Goal: Information Seeking & Learning: Learn about a topic

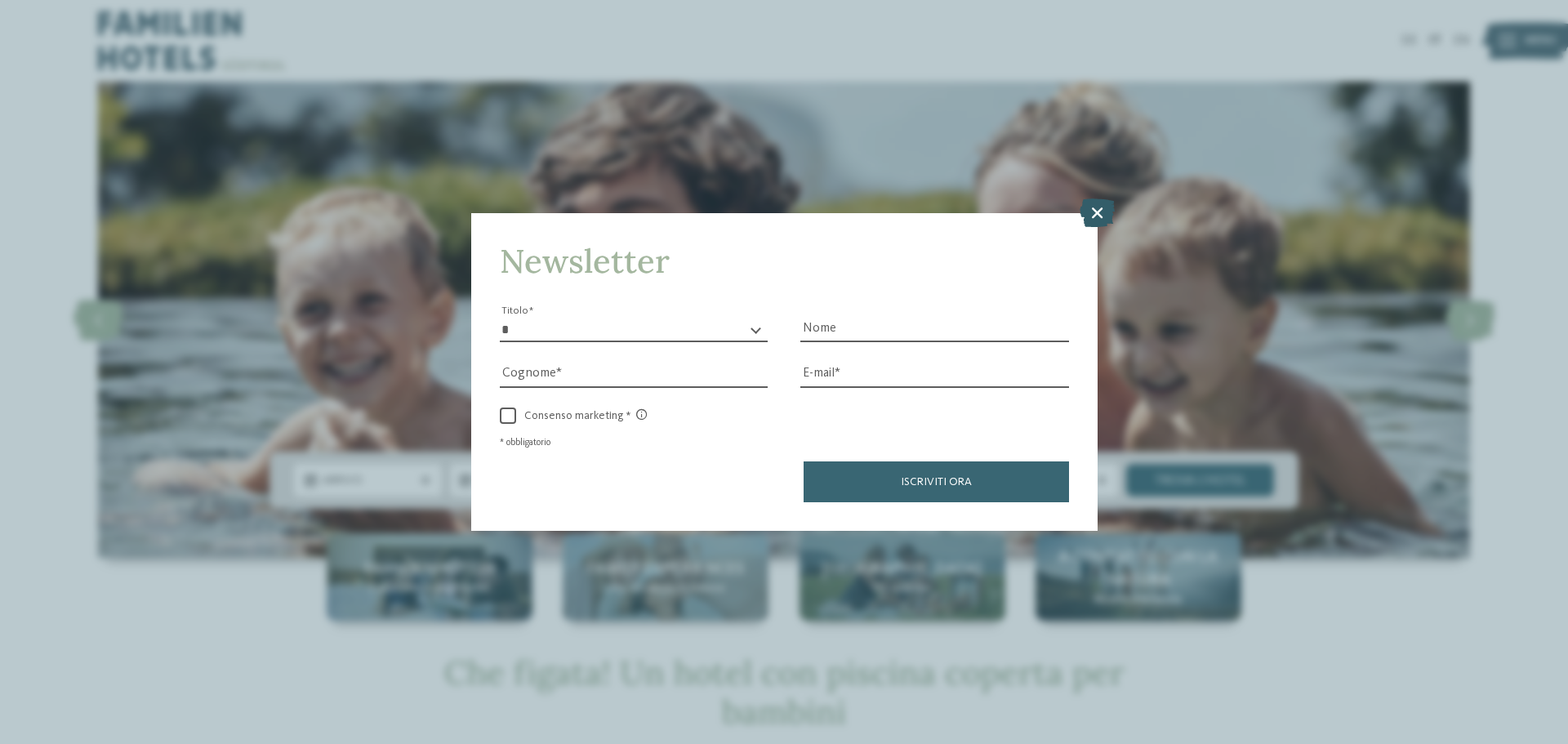
click at [1099, 210] on icon at bounding box center [1097, 213] width 35 height 29
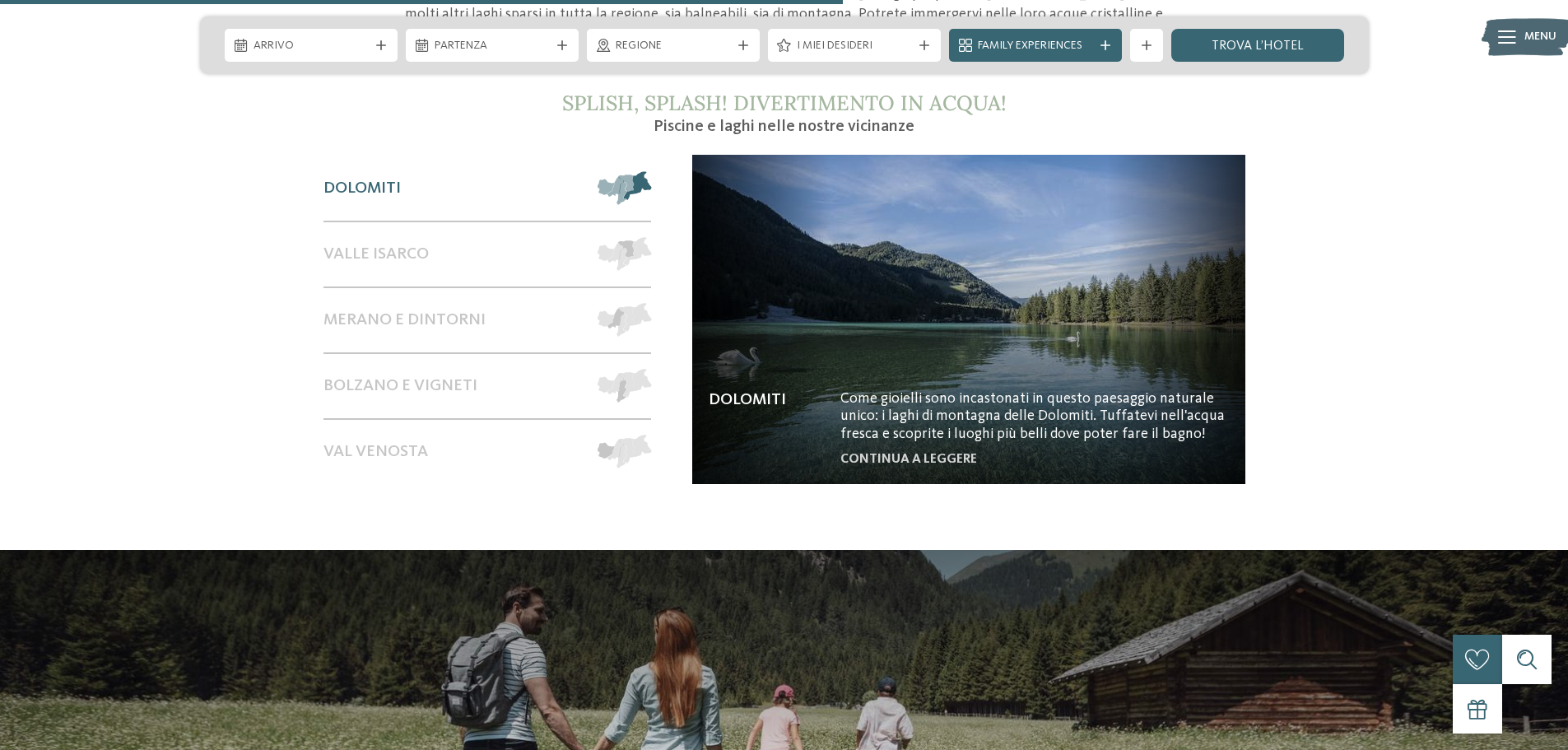
scroll to position [1646, 0]
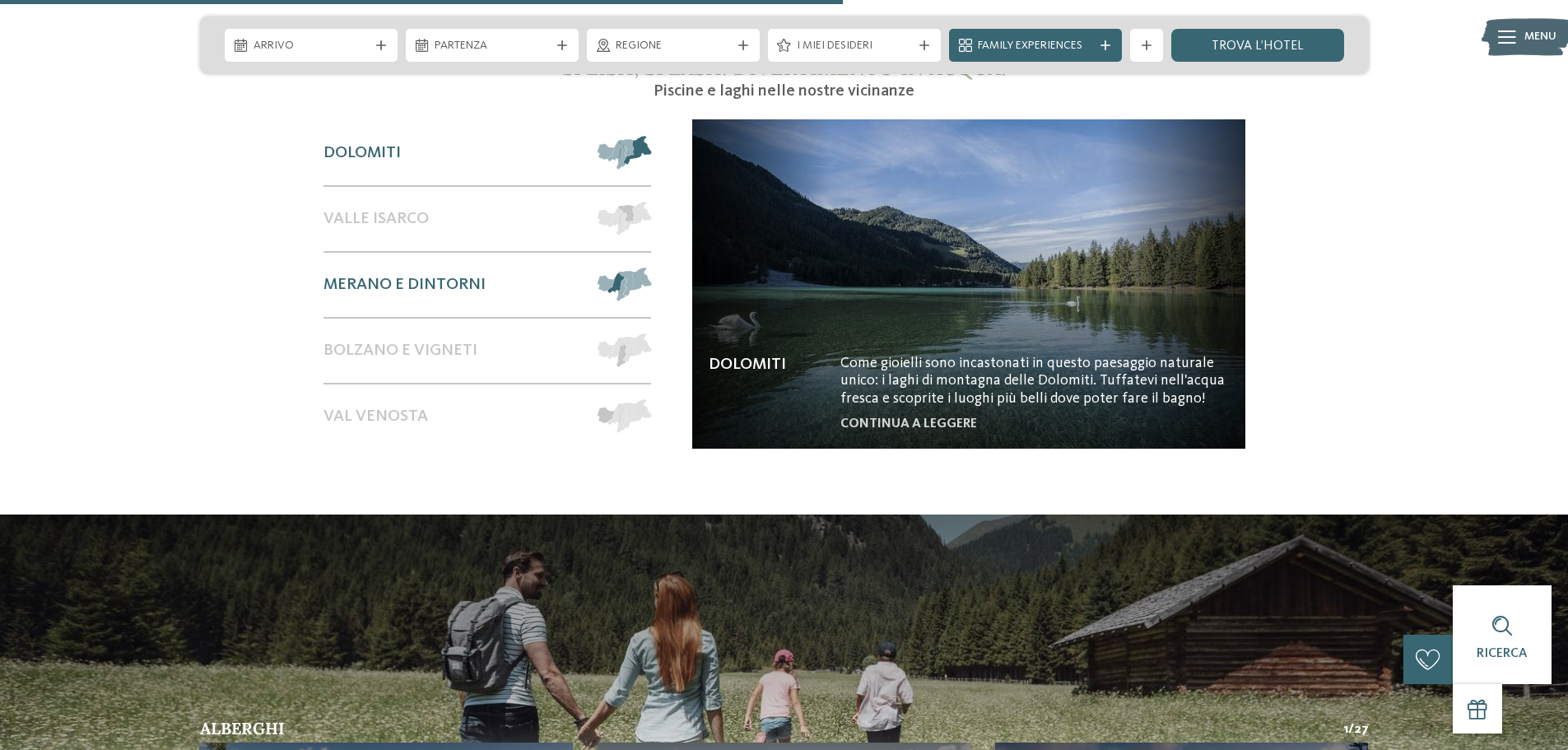
click at [465, 275] on span "Merano e dintorni" at bounding box center [404, 285] width 162 height 20
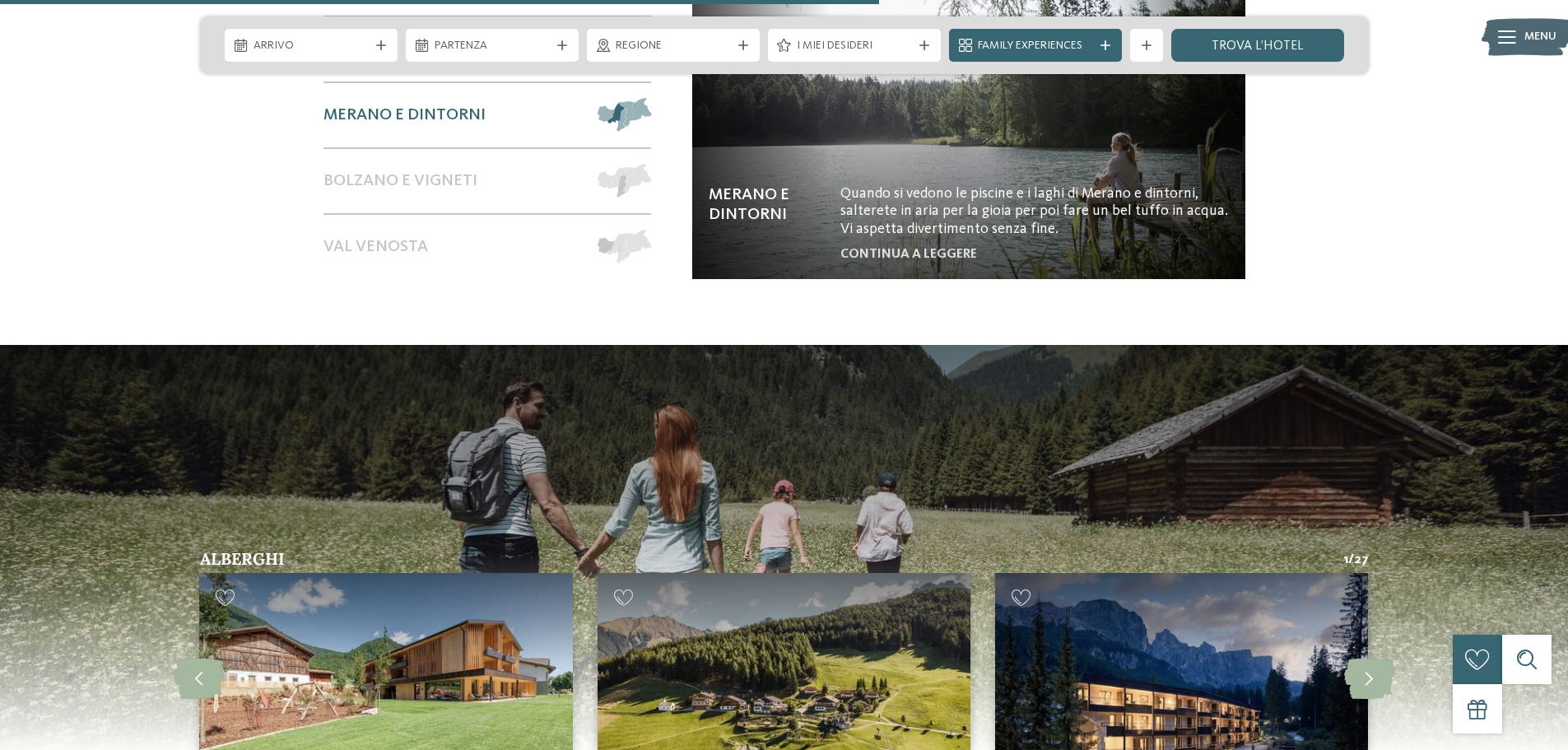
scroll to position [1729, 0]
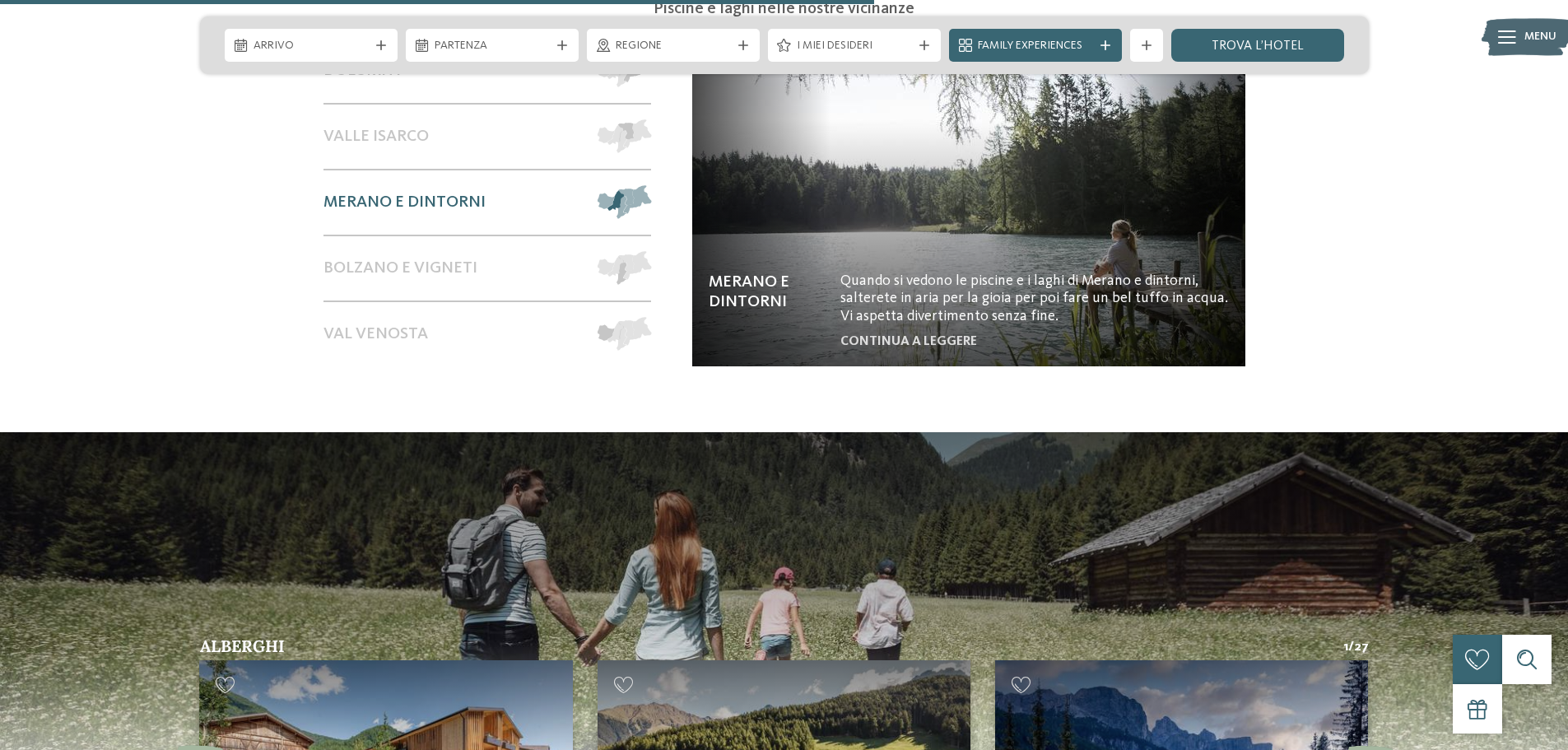
click at [392, 192] on span "Merano e dintorni" at bounding box center [404, 202] width 162 height 20
click at [901, 245] on img at bounding box center [969, 201] width 554 height 329
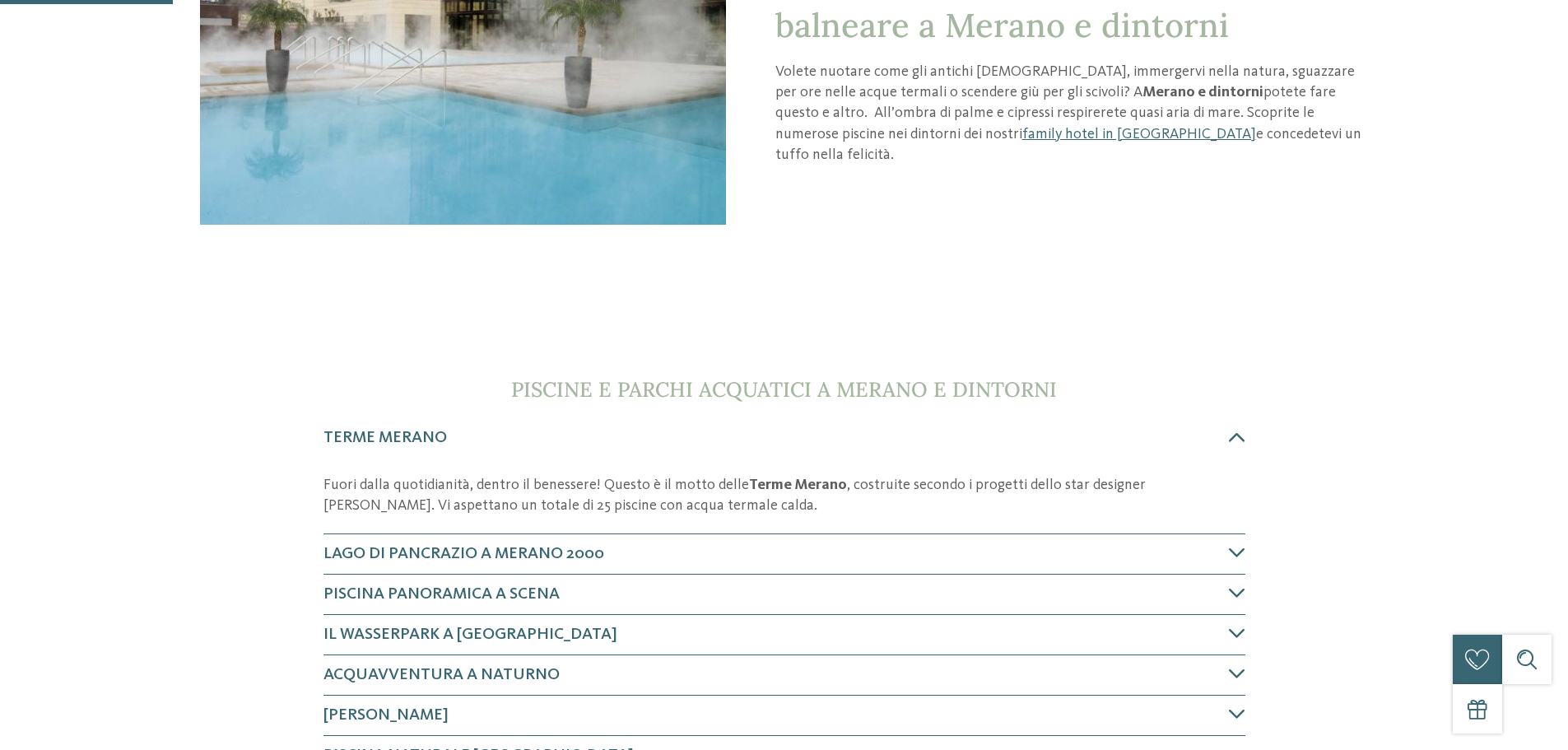
scroll to position [576, 0]
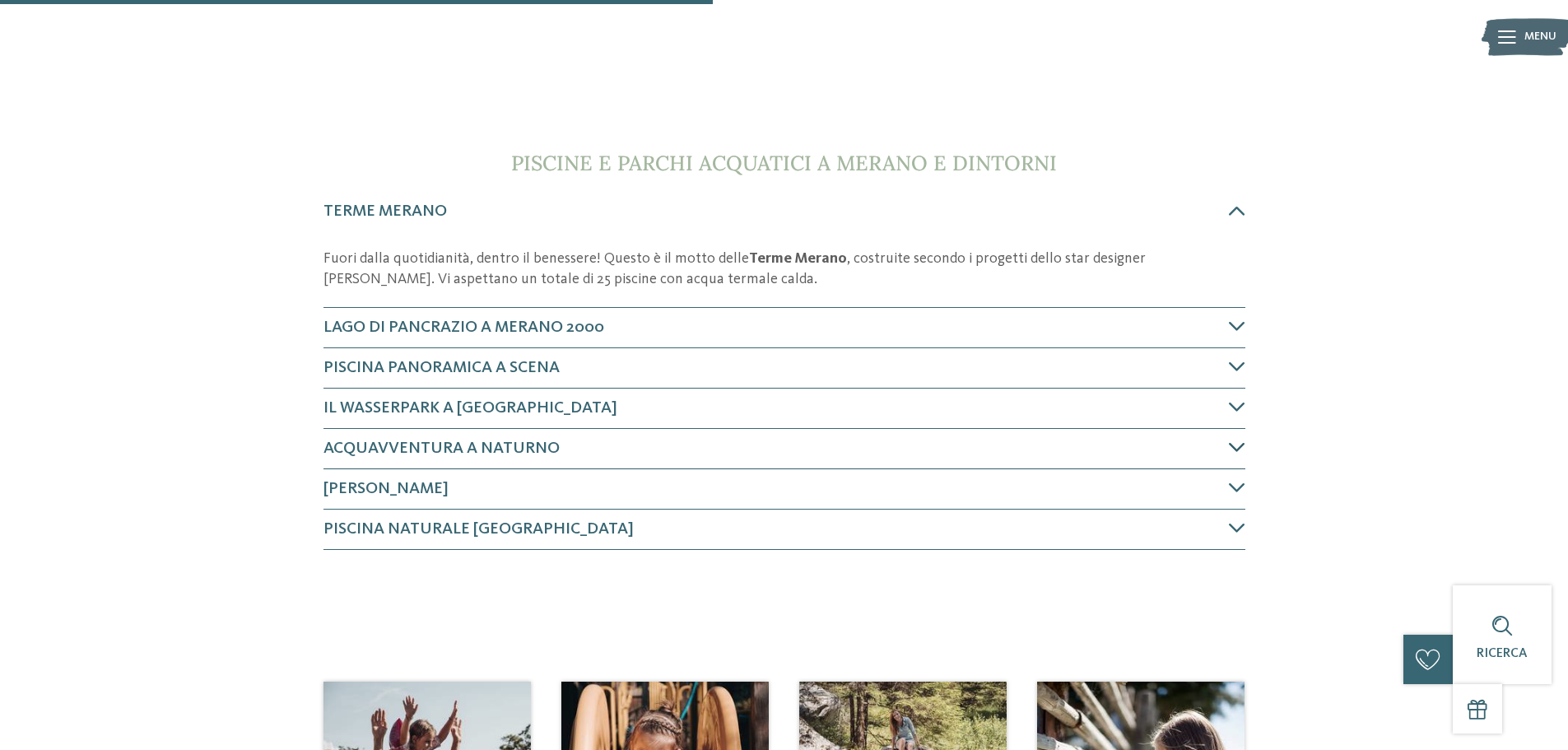
click at [1235, 435] on div "Acquavventura a Naturno" at bounding box center [784, 448] width 922 height 40
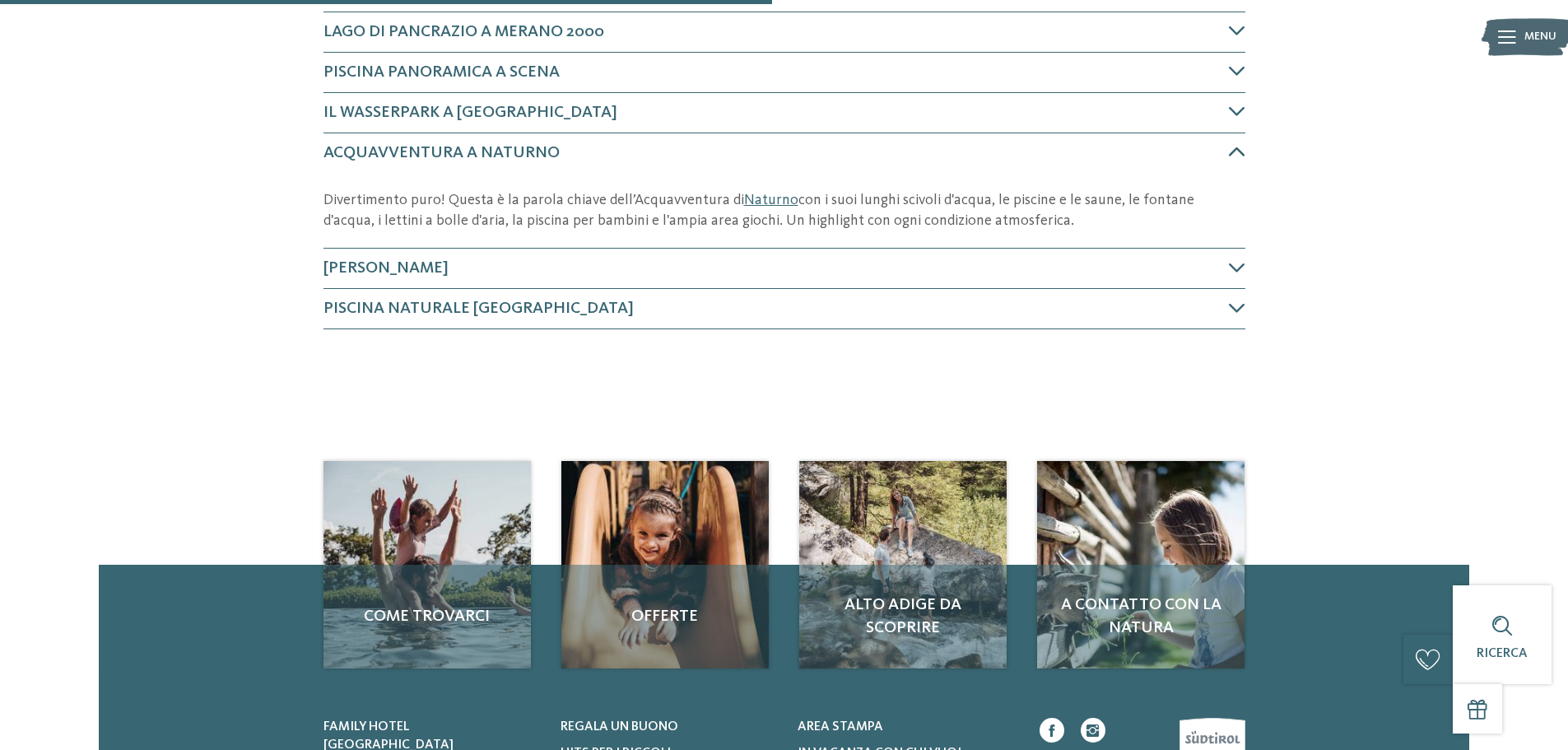
scroll to position [915, 0]
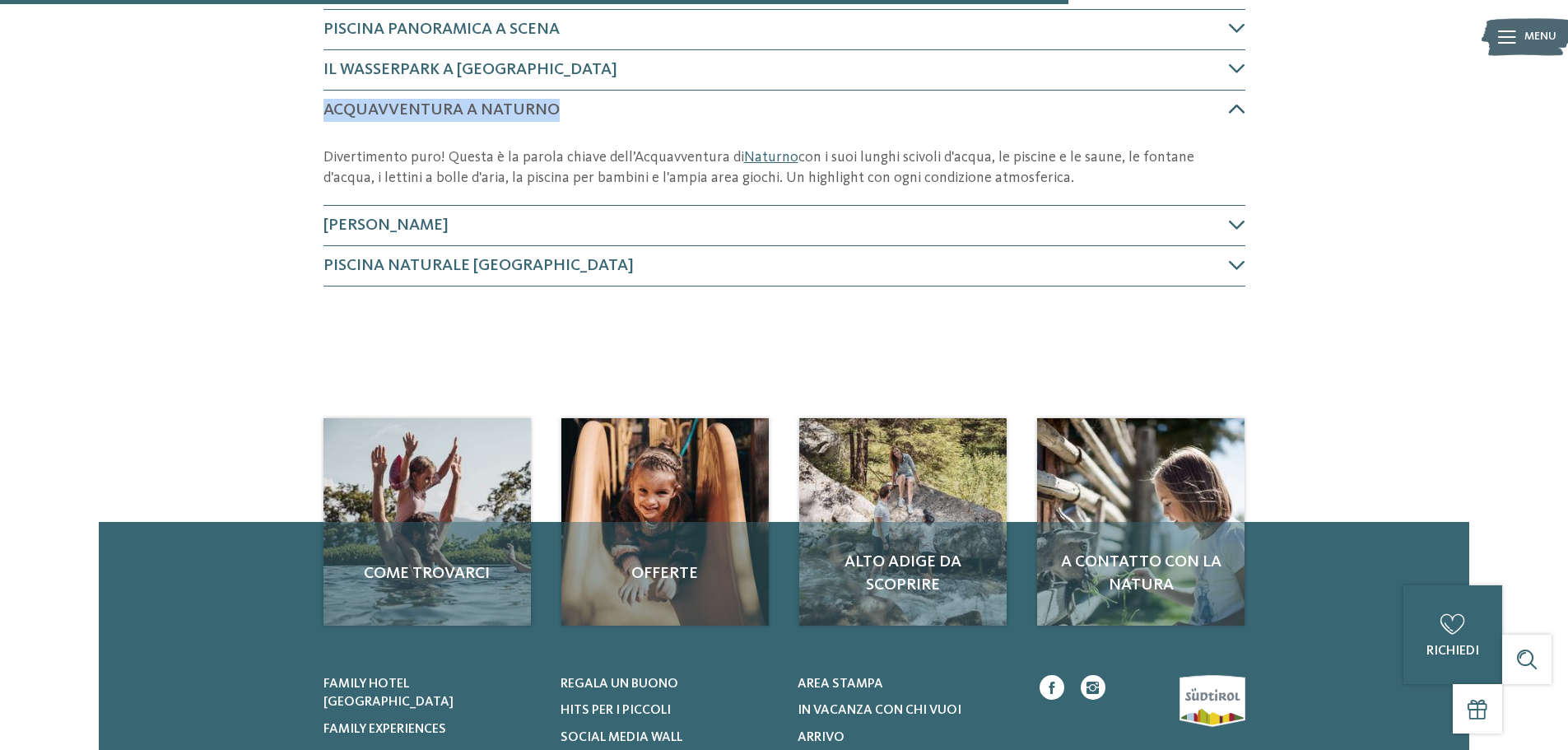
drag, startPoint x: 320, startPoint y: 107, endPoint x: 546, endPoint y: 110, distance: 226.0
click at [554, 104] on section "Piscine e parchi acquatici a Merano e dintorni Terme Merano Fuori dalla quotidi…" at bounding box center [784, 50] width 1120 height 475
copy span "Acquavventura a Naturno"
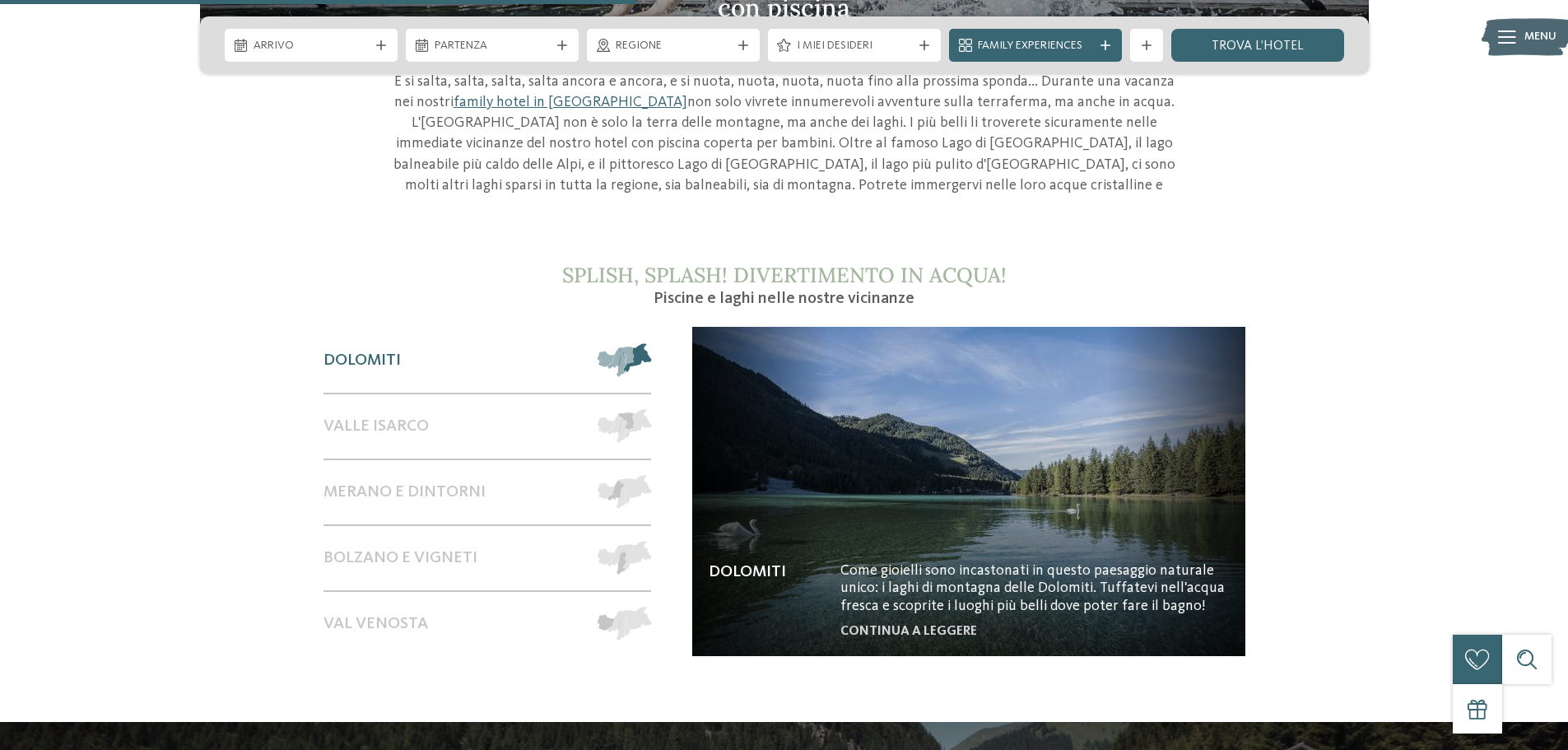
scroll to position [1564, 0]
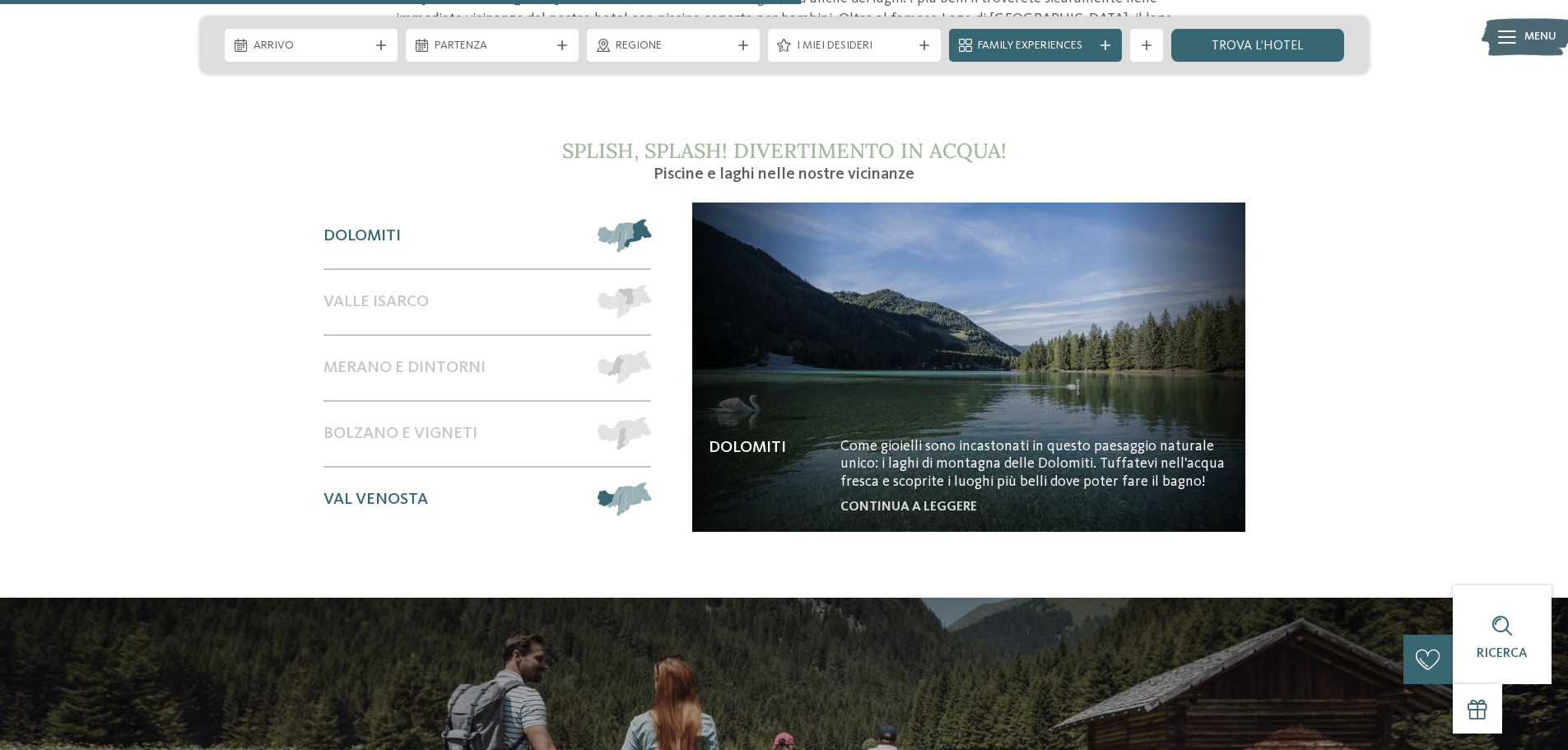
click at [386, 490] on span "Val Venosta" at bounding box center [375, 500] width 104 height 20
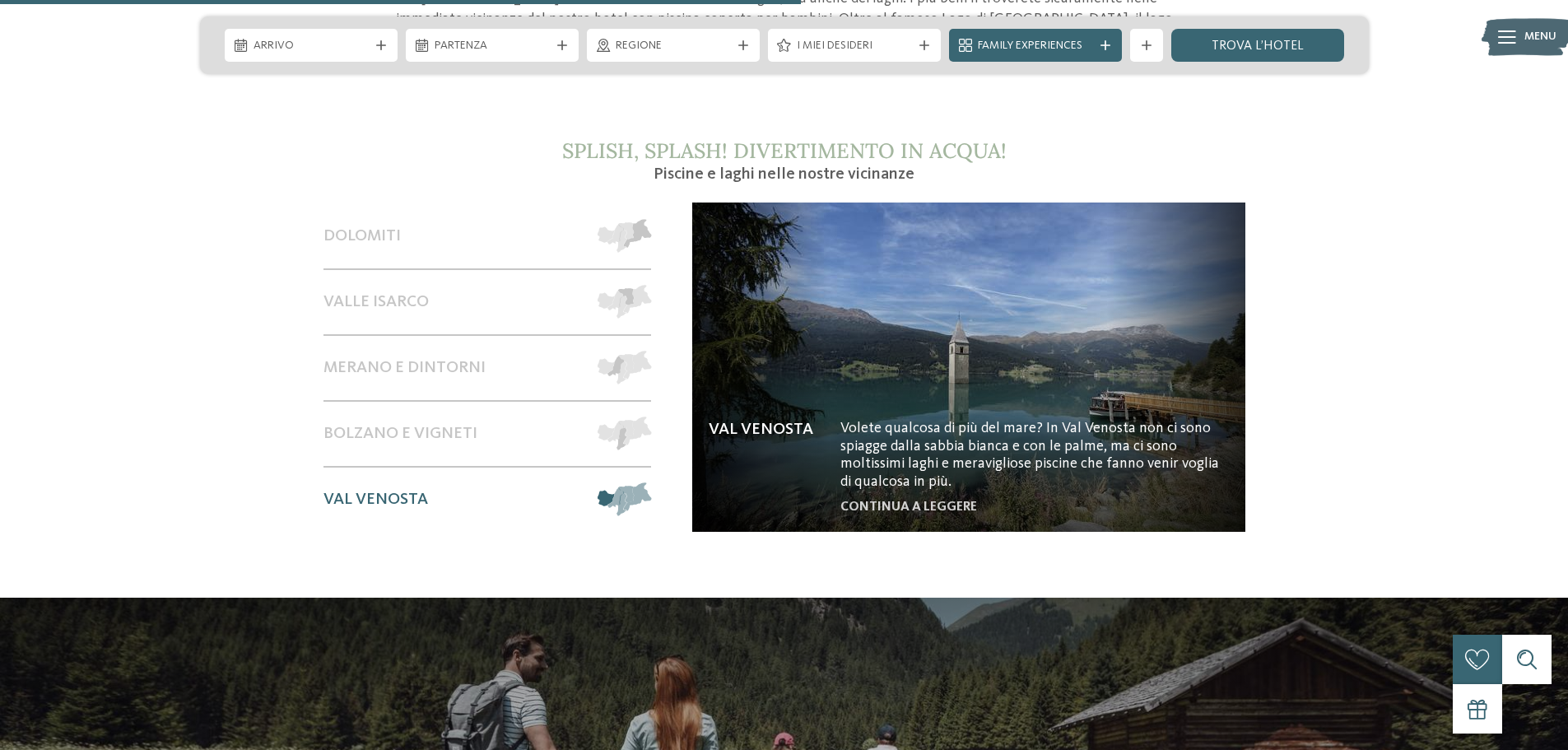
click at [911, 431] on img at bounding box center [969, 366] width 554 height 329
click at [417, 292] on span "Valle Isarco" at bounding box center [376, 302] width 105 height 20
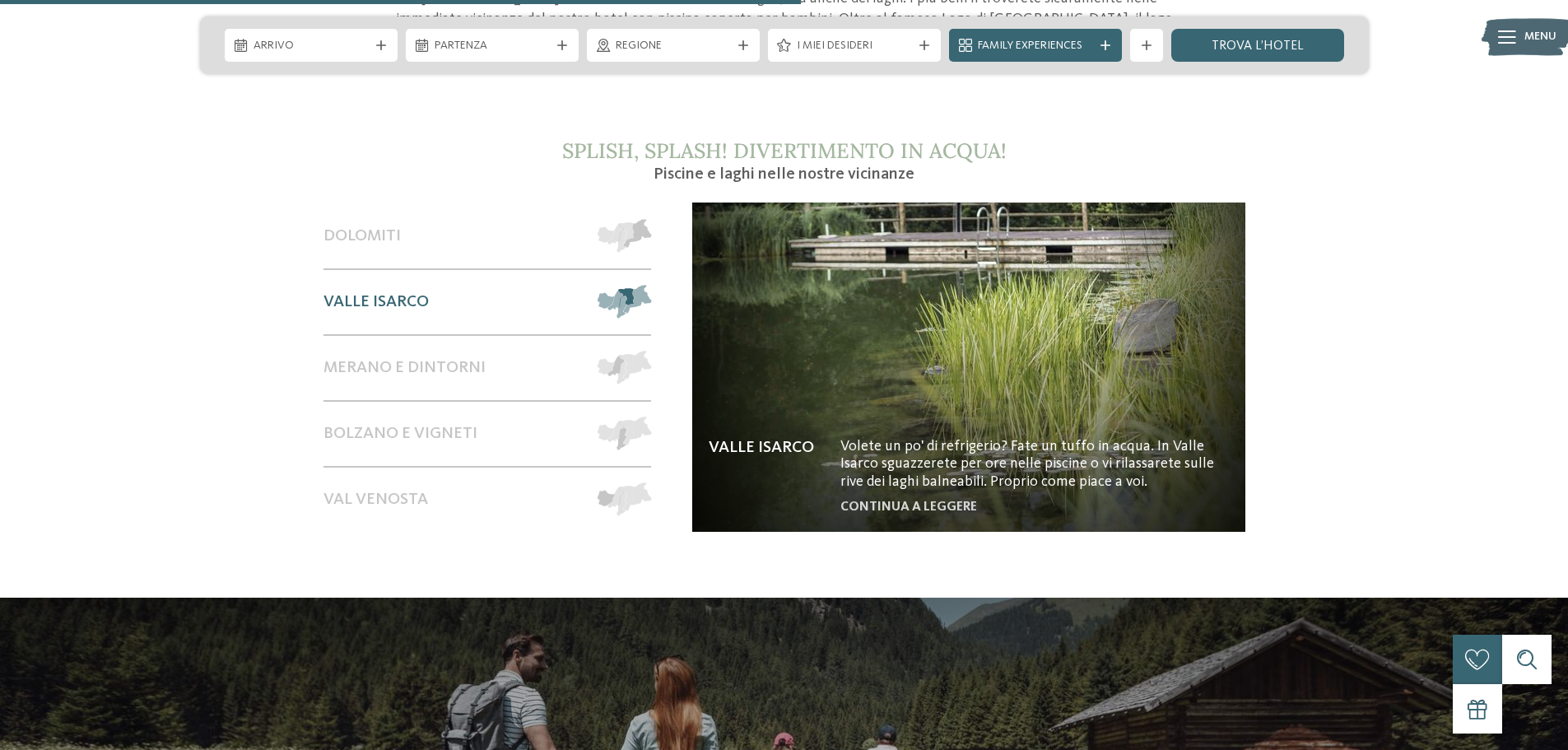
click at [983, 396] on img at bounding box center [969, 366] width 554 height 329
click at [365, 204] on div "Dolomiti" at bounding box center [452, 236] width 259 height 64
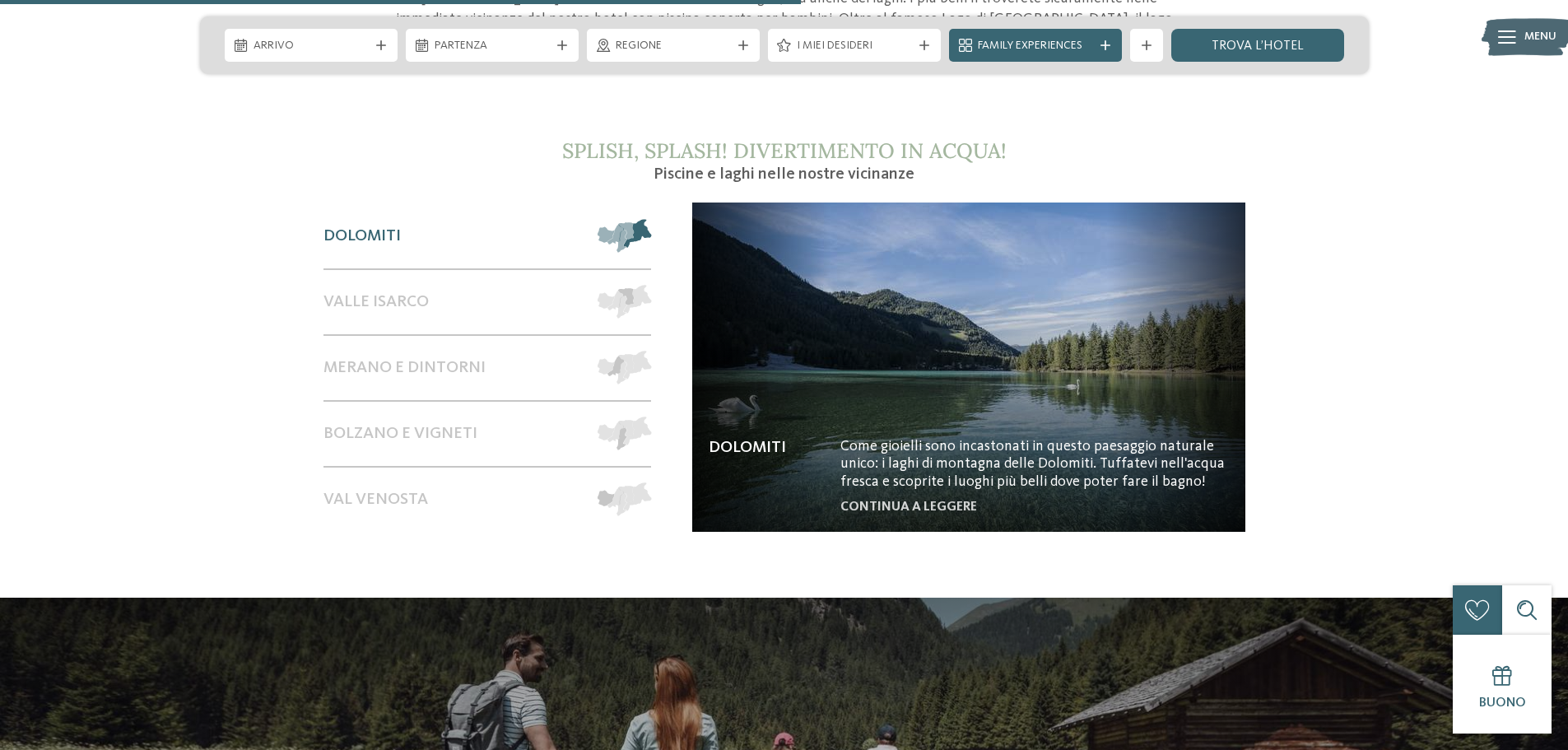
click at [976, 441] on img at bounding box center [969, 366] width 554 height 329
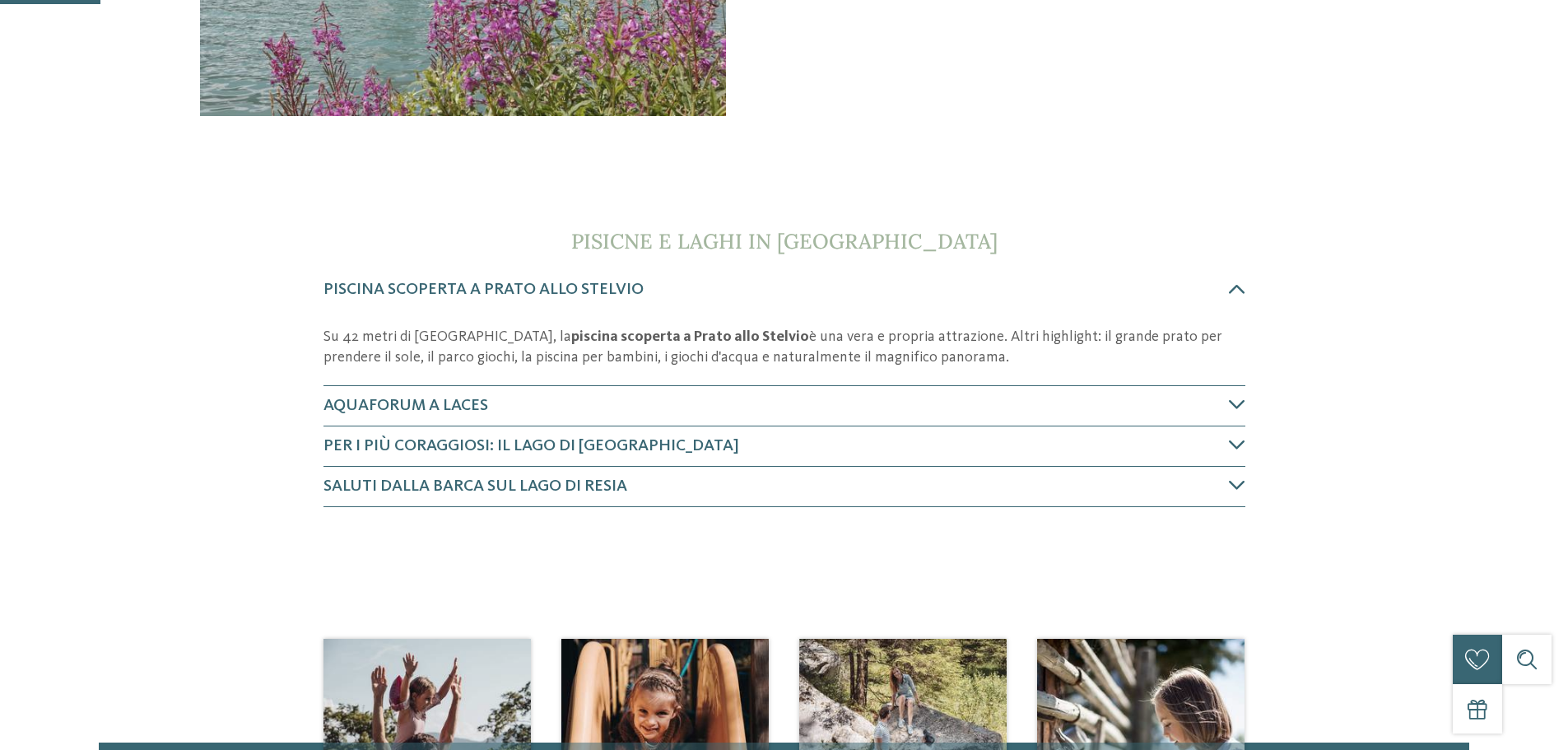
scroll to position [576, 0]
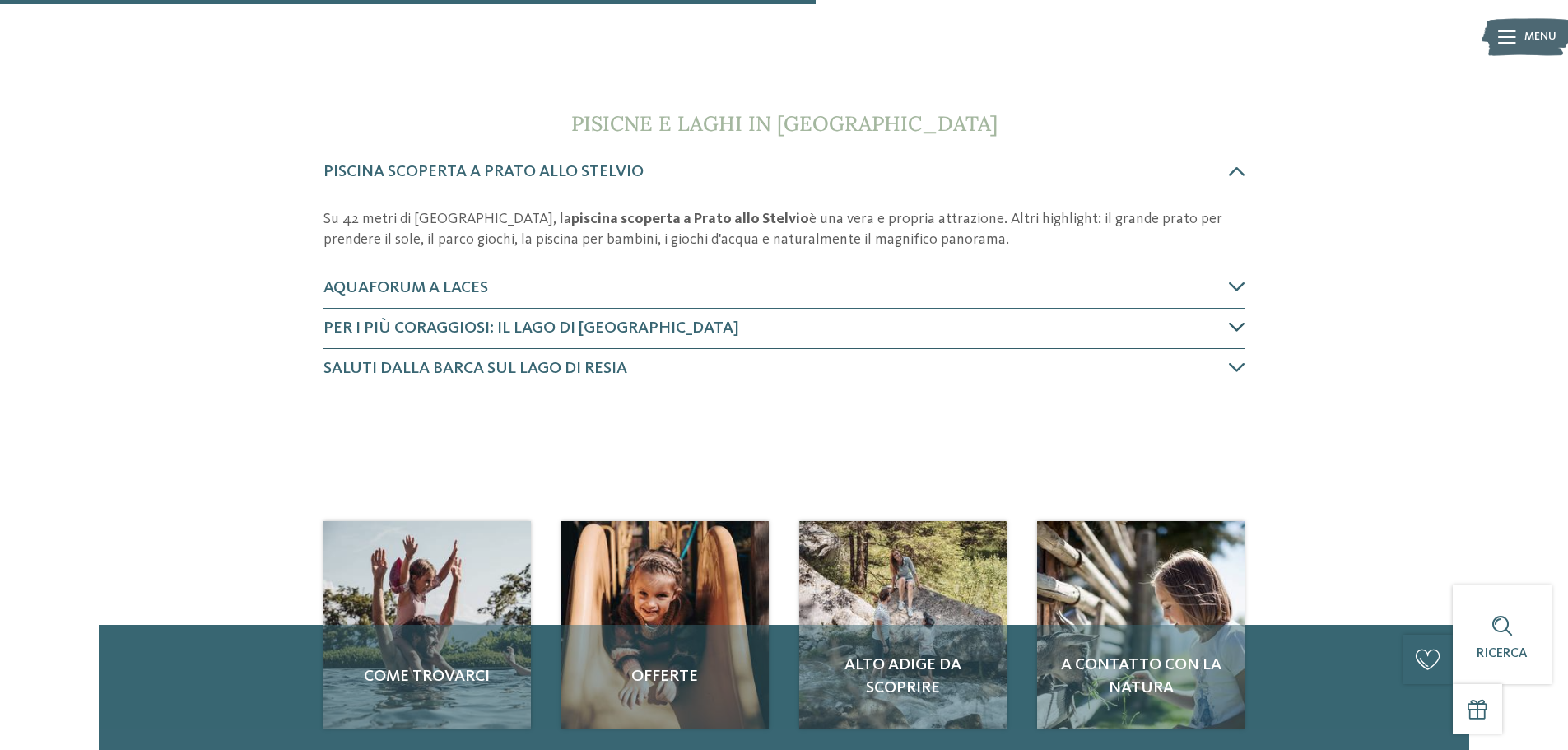
click at [1230, 324] on icon at bounding box center [1237, 326] width 17 height 17
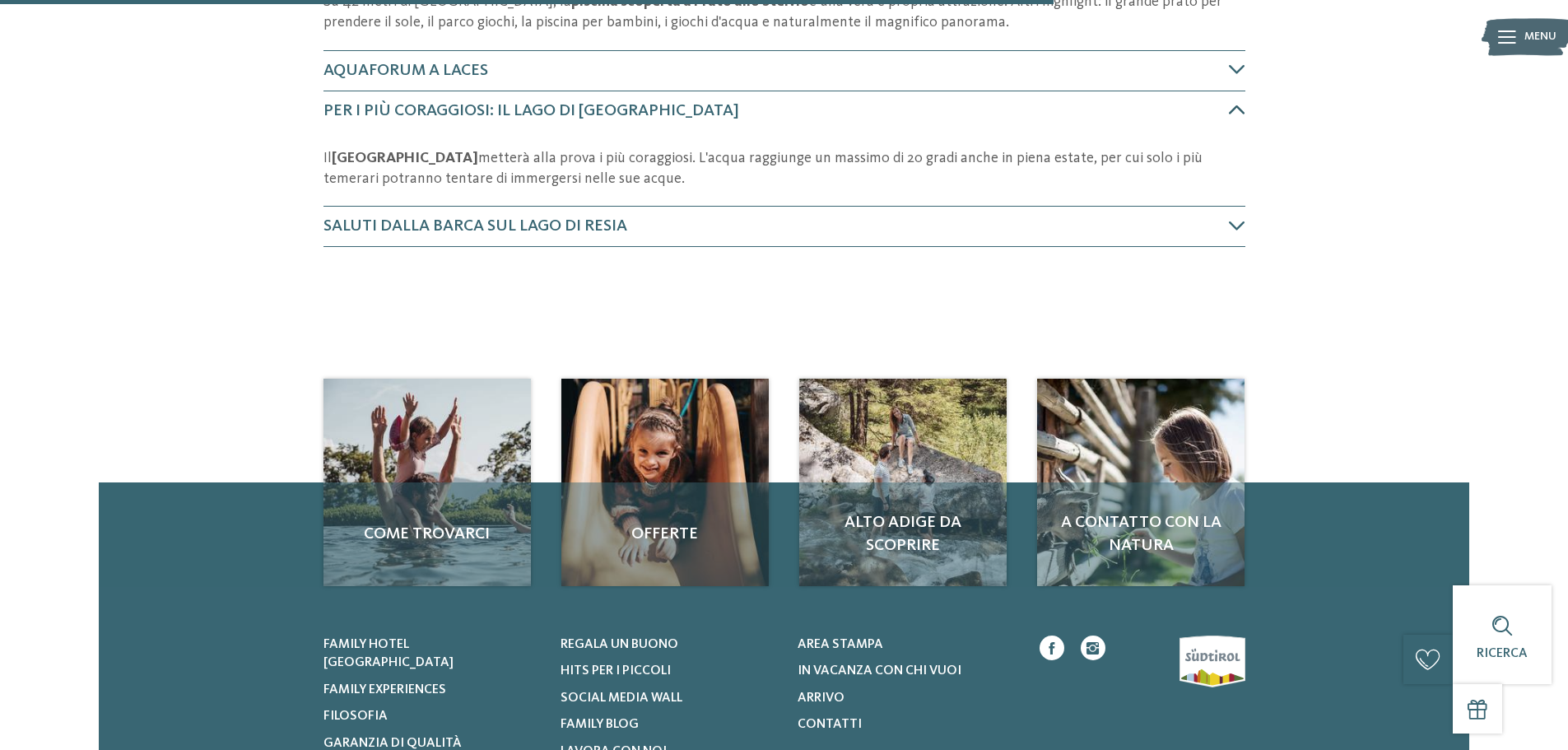
scroll to position [795, 0]
click at [1229, 104] on icon at bounding box center [1237, 108] width 17 height 17
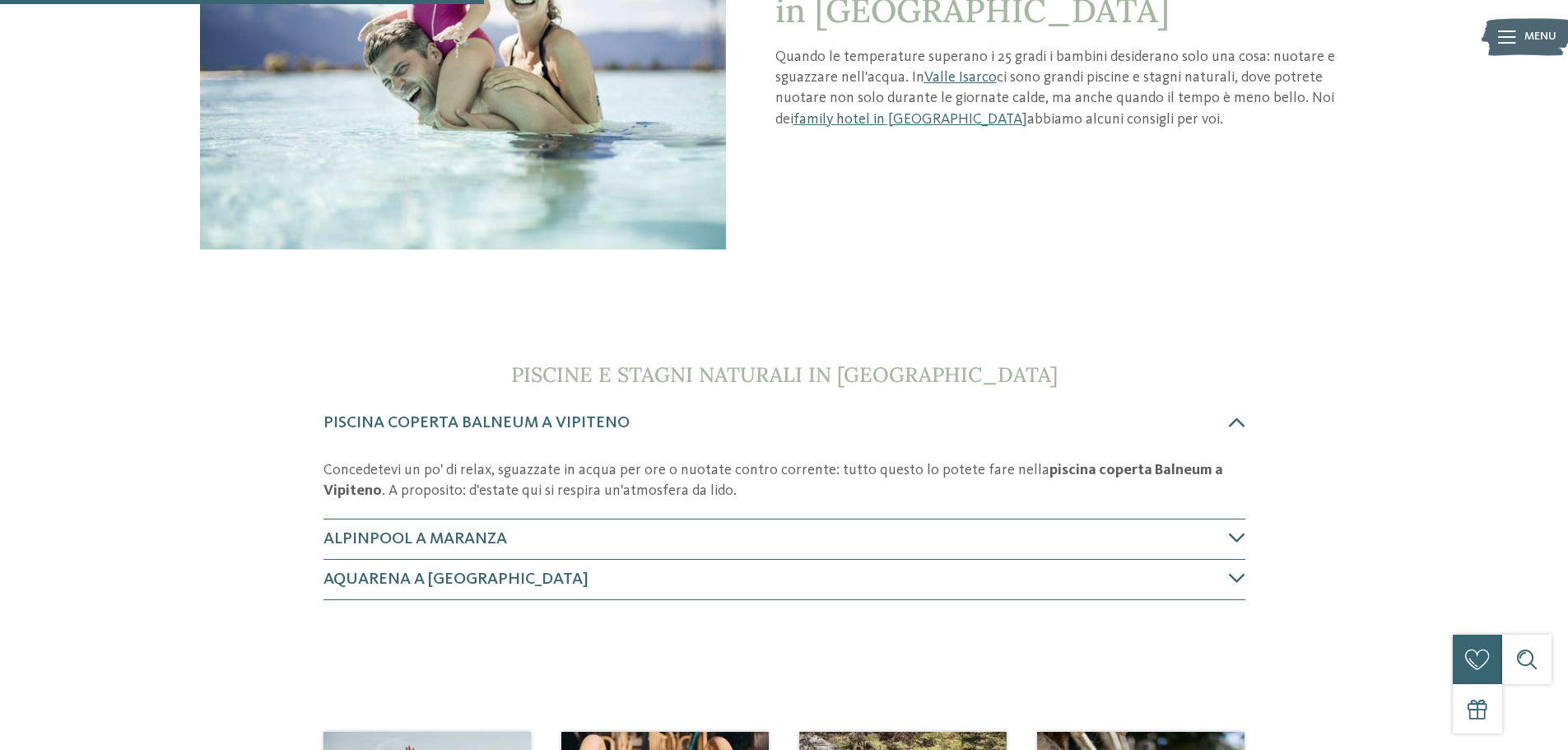
scroll to position [329, 0]
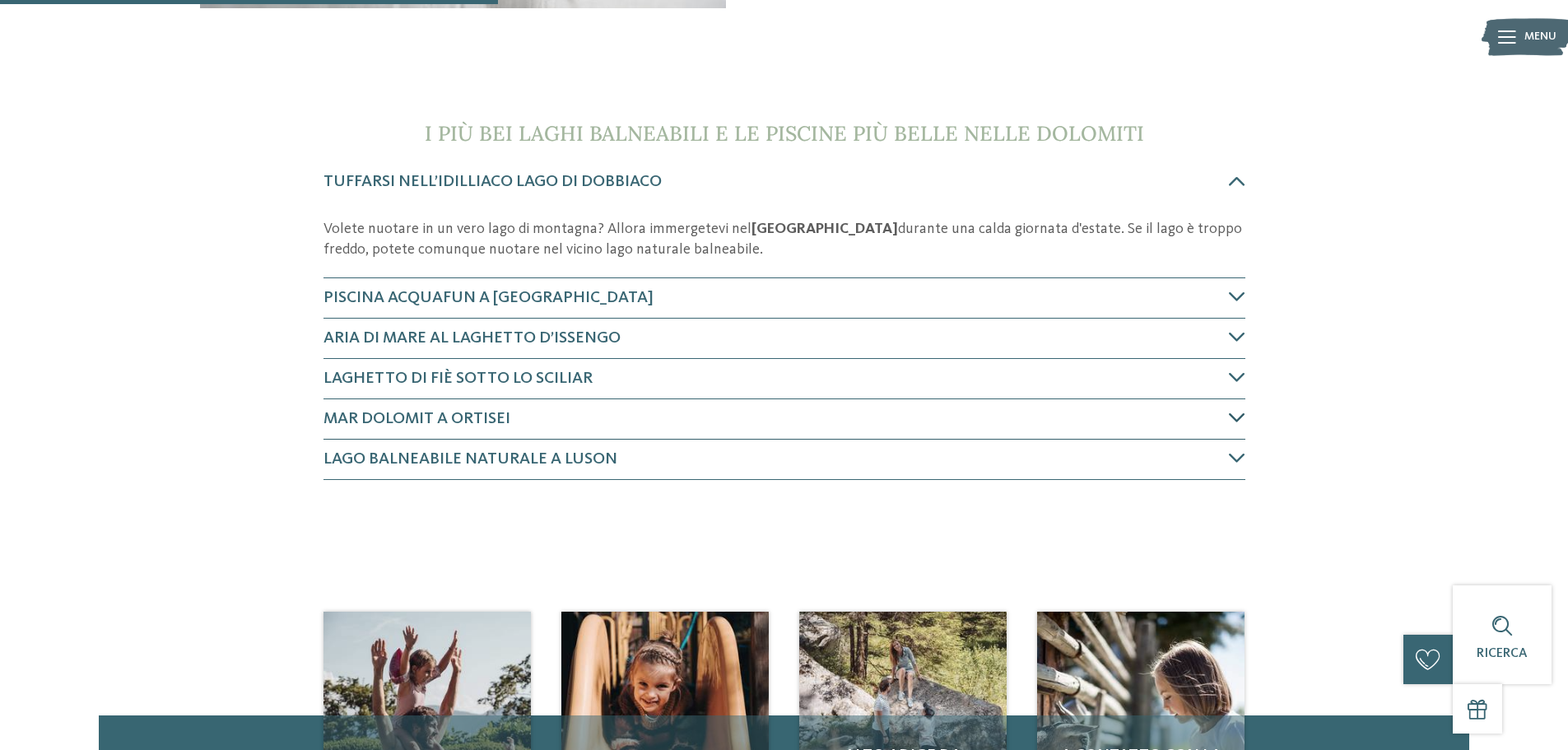
scroll to position [576, 0]
